Goal: Information Seeking & Learning: Check status

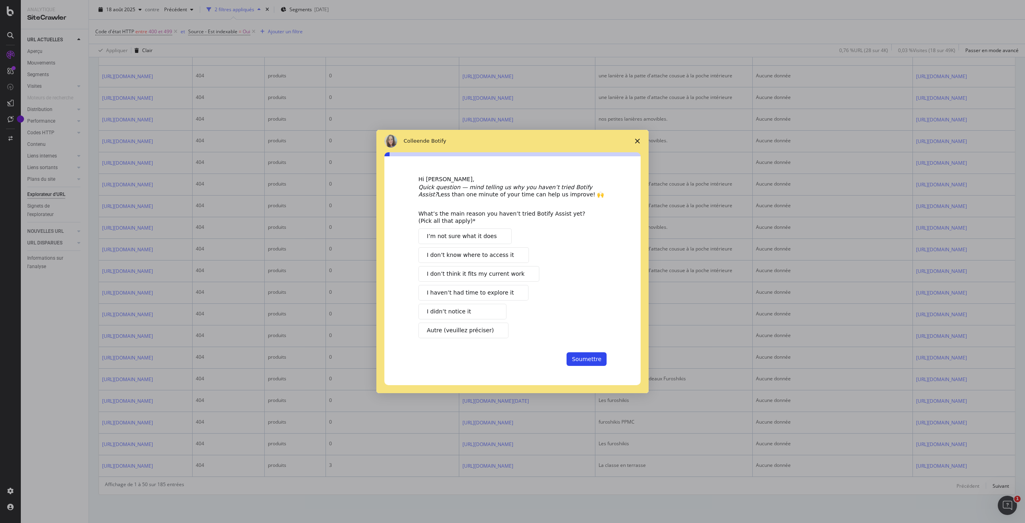
click at [635, 138] on span "Fermer l'enquête" at bounding box center [637, 141] width 22 height 22
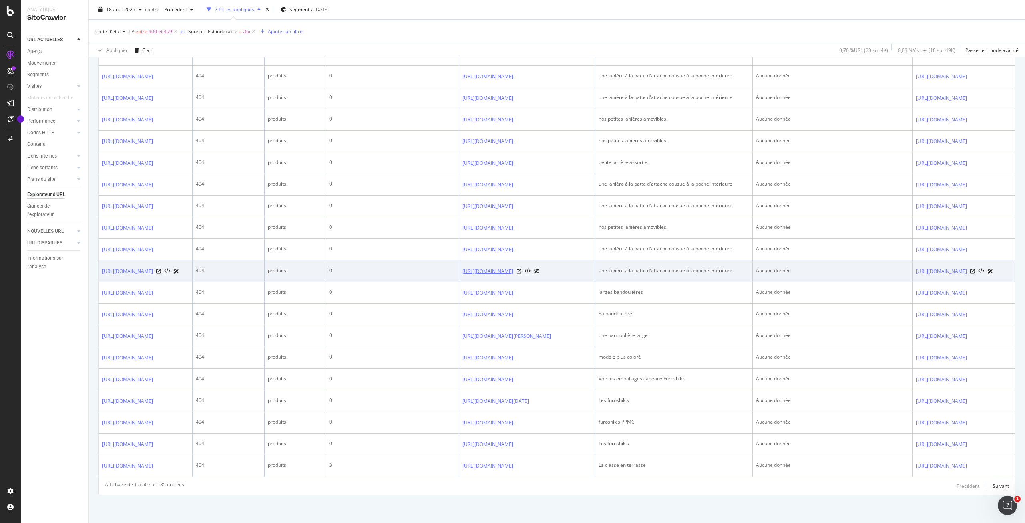
scroll to position [1241, 0]
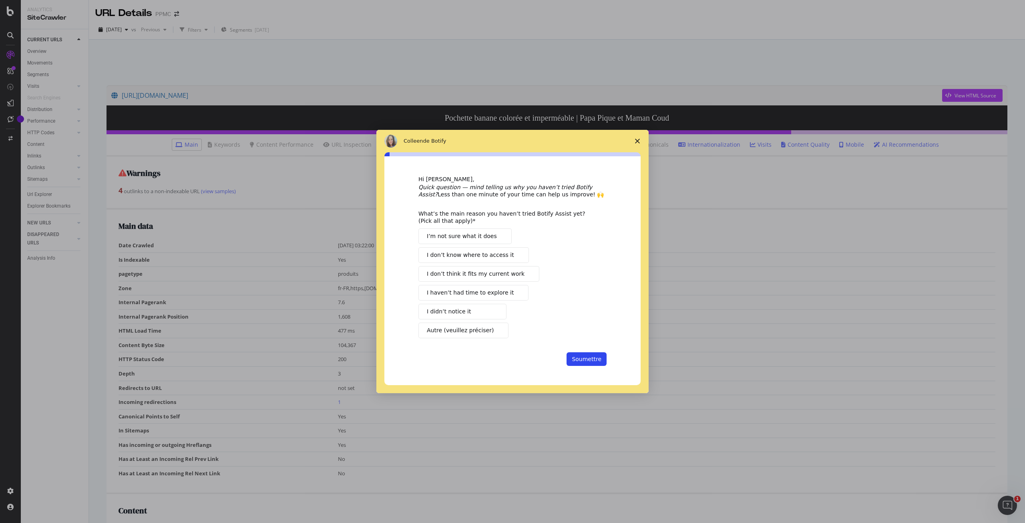
click at [642, 142] on span "Fermer l'enquête" at bounding box center [637, 141] width 22 height 22
